Goal: Information Seeking & Learning: Find specific fact

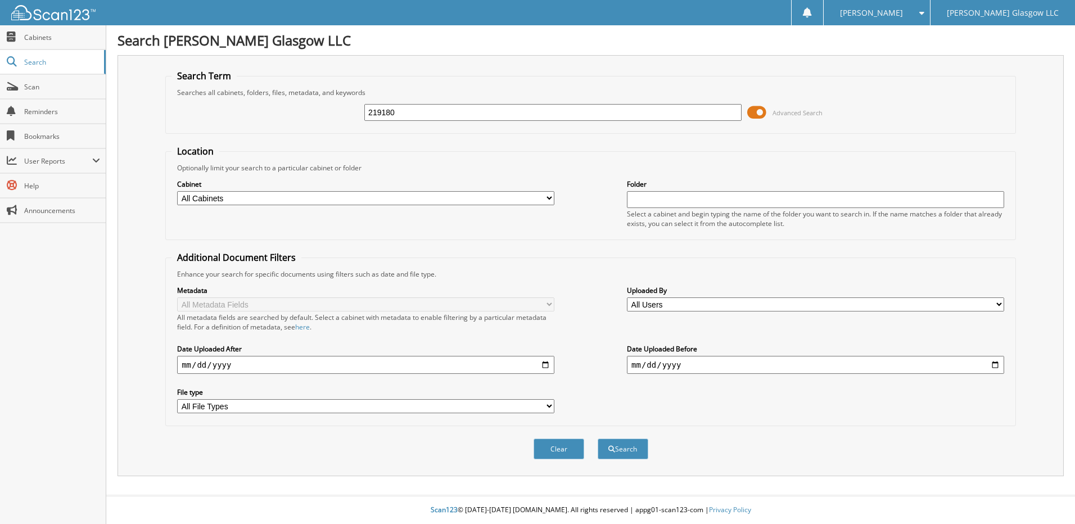
type input "219180"
click at [598, 439] on button "Search" at bounding box center [623, 449] width 51 height 21
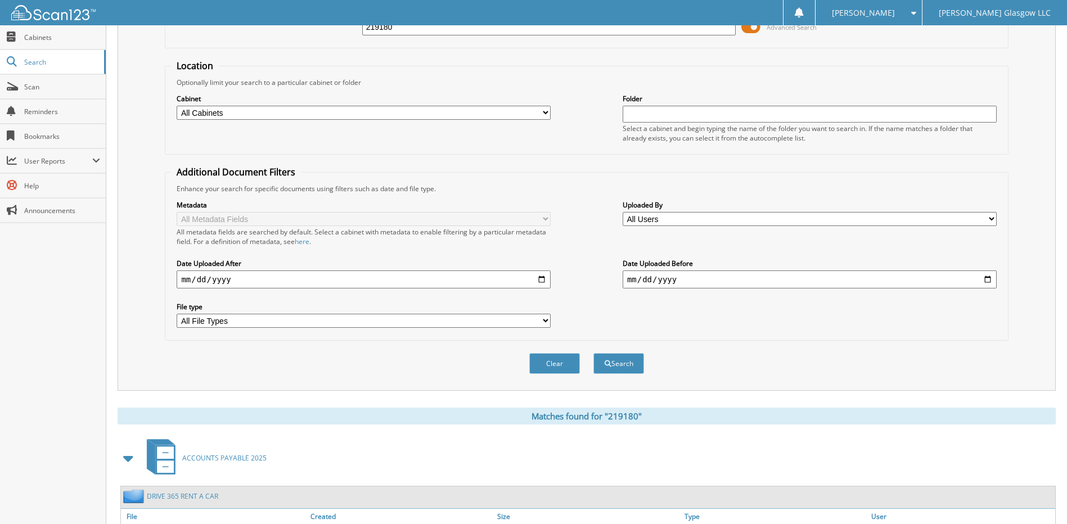
scroll to position [167, 0]
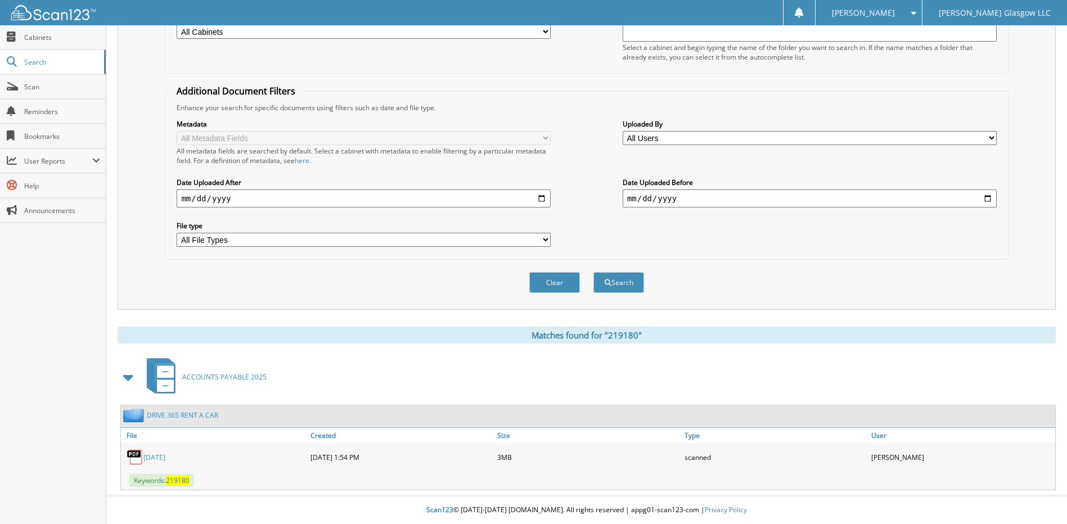
click at [170, 478] on span "219180" at bounding box center [178, 481] width 24 height 10
click at [165, 458] on link "MAY 2025" at bounding box center [154, 458] width 22 height 10
click at [57, 61] on span "Search" at bounding box center [61, 62] width 74 height 10
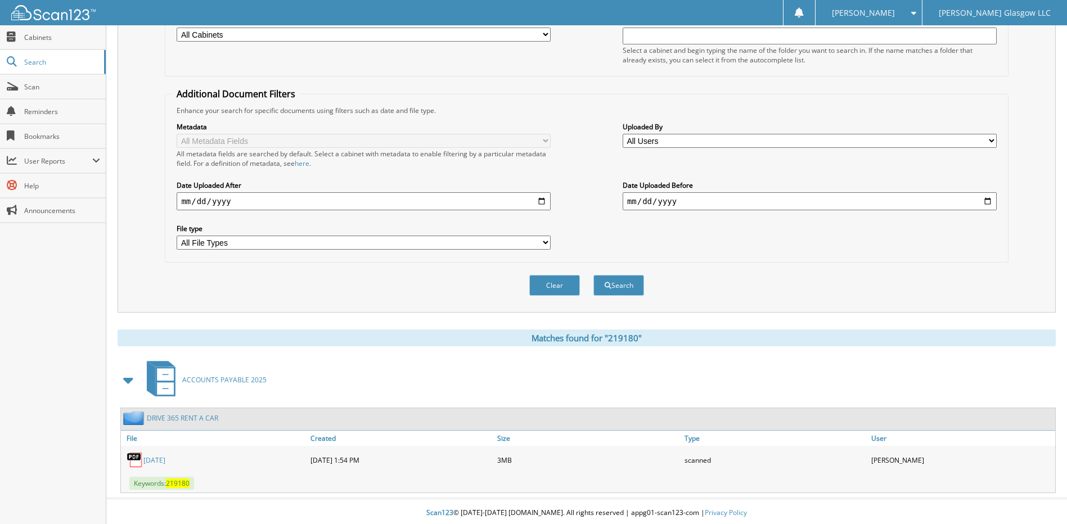
scroll to position [93, 0]
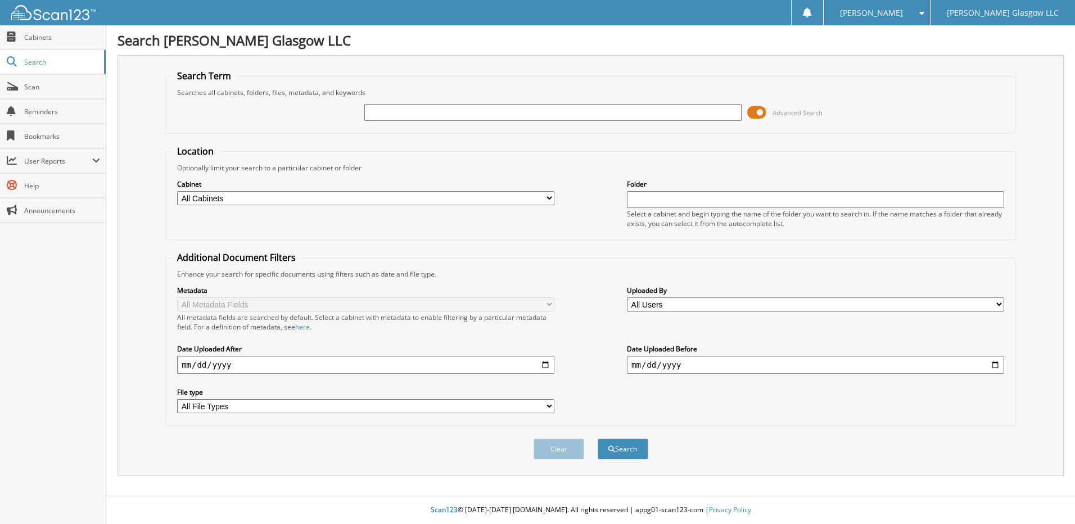
click at [404, 110] on input "text" at bounding box center [552, 112] width 377 height 17
type input "b"
type input "BOWLES, SHANNON"
click at [598, 439] on button "Search" at bounding box center [623, 449] width 51 height 21
